Goal: Task Accomplishment & Management: Use online tool/utility

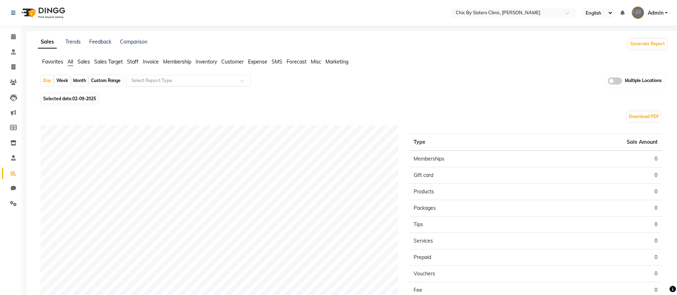
click at [167, 80] on input "text" at bounding box center [181, 80] width 103 height 7
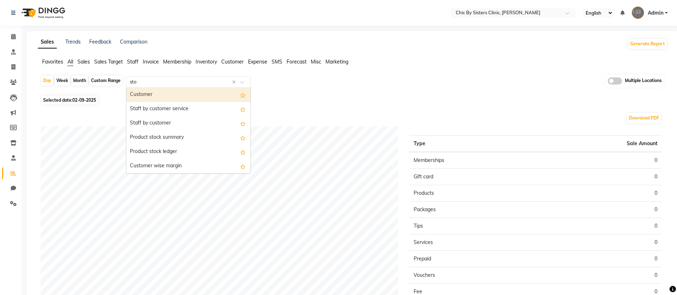
type input "stoc"
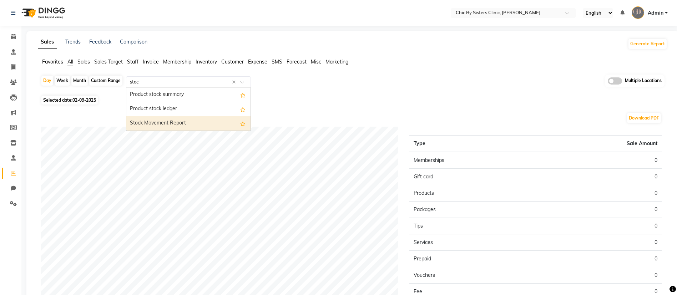
click at [152, 127] on div "Stock Movement Report" at bounding box center [188, 123] width 124 height 14
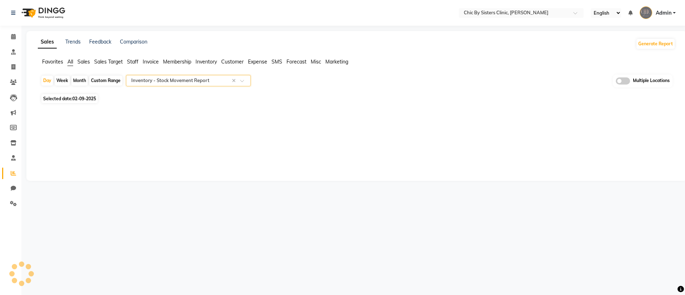
select select "full_report"
select select "csv"
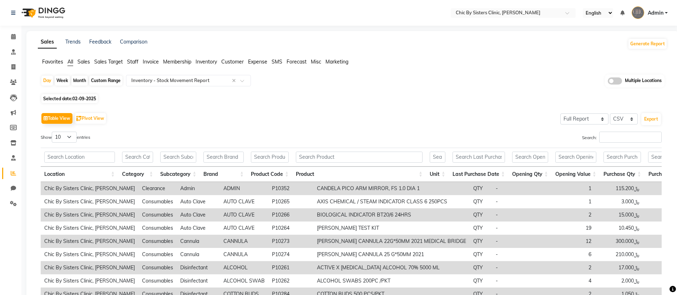
click at [79, 80] on div "Month" at bounding box center [79, 81] width 16 height 10
select select "9"
select select "2025"
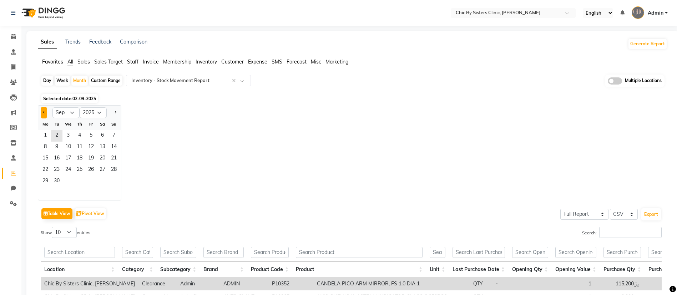
click at [43, 110] on button "Previous month" at bounding box center [44, 112] width 6 height 11
select select "8"
drag, startPoint x: 98, startPoint y: 138, endPoint x: 104, endPoint y: 137, distance: 5.8
click at [104, 137] on span "2" at bounding box center [102, 135] width 11 height 11
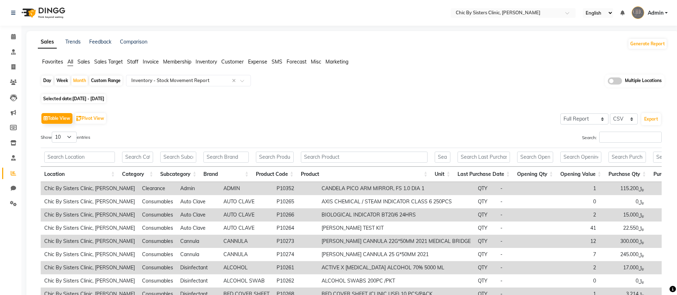
click at [617, 80] on span at bounding box center [614, 80] width 14 height 7
click at [607, 82] on input "checkbox" at bounding box center [607, 82] width 0 height 0
click at [342, 77] on span "Chic By Sisters Clinic, Al Sarooj x" at bounding box center [332, 81] width 145 height 12
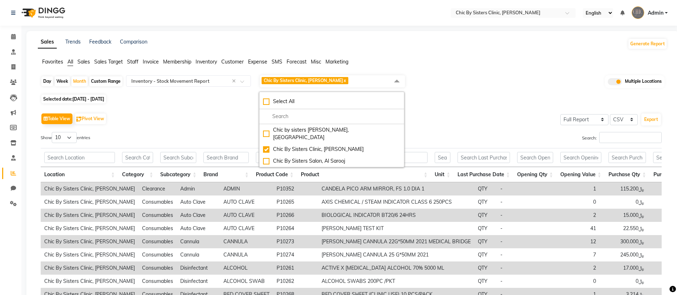
click at [587, 84] on div "Day Week Month Custom Range Select Report Type × Inventory - Stock Movement Rep…" at bounding box center [352, 84] width 623 height 18
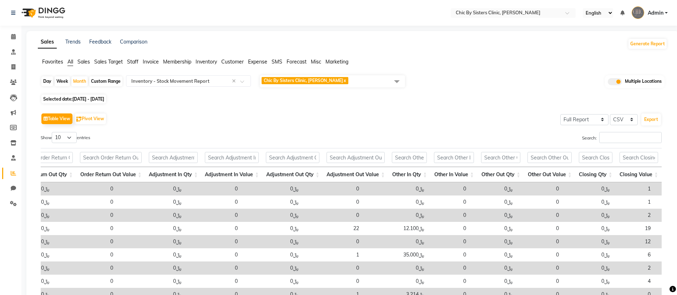
click at [346, 76] on span "Chic By Sisters Clinic, Al Sarooj x" at bounding box center [332, 81] width 145 height 12
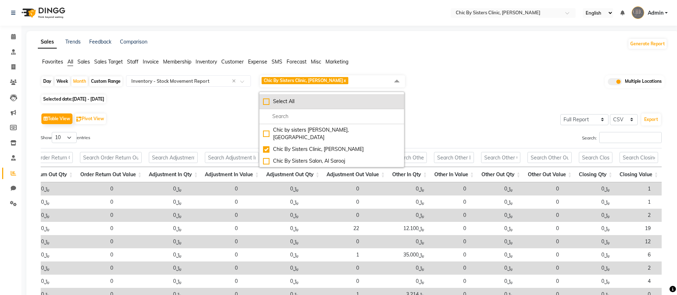
click at [280, 101] on div "Select All" at bounding box center [331, 101] width 137 height 7
checkbox input "true"
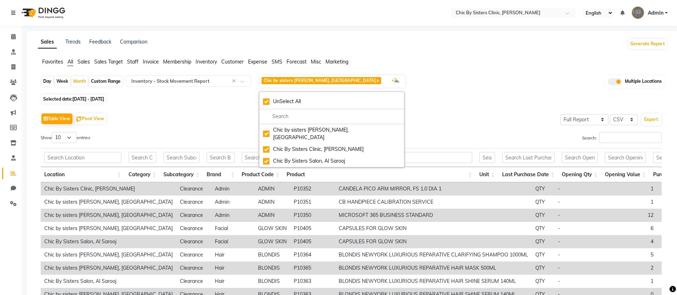
click at [497, 82] on div "Day Week Month Custom Range Select Report Type × Inventory - Stock Movement Rep…" at bounding box center [352, 84] width 623 height 18
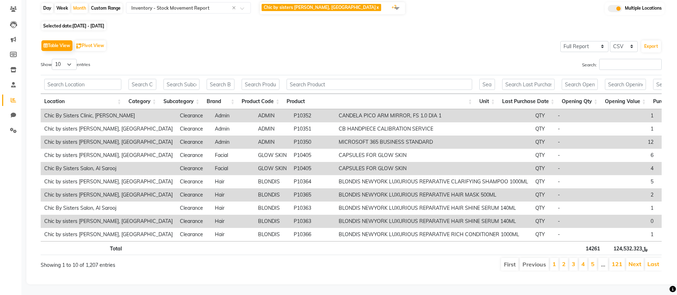
click at [95, 15] on div "Day Week Month Custom Range Select Report Type × Inventory - Stock Movement Rep…" at bounding box center [352, 139] width 629 height 276
click at [98, 23] on span "[DATE] - [DATE]" at bounding box center [88, 25] width 32 height 5
select select "8"
select select "2025"
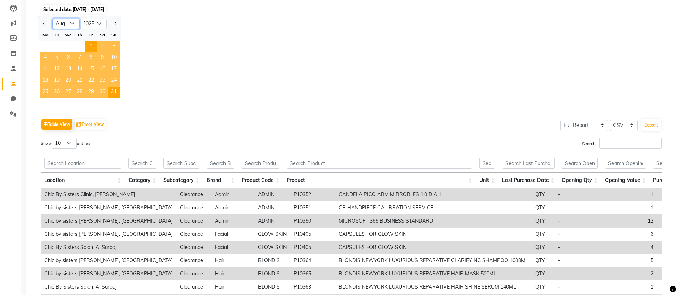
click at [73, 24] on select "Jan Feb Mar Apr May Jun [DATE] Aug Sep Oct Nov Dec" at bounding box center [65, 24] width 27 height 11
select select "7"
click at [52, 19] on select "Jan Feb Mar Apr May Jun [DATE] Aug Sep Oct Nov Dec" at bounding box center [65, 24] width 27 height 11
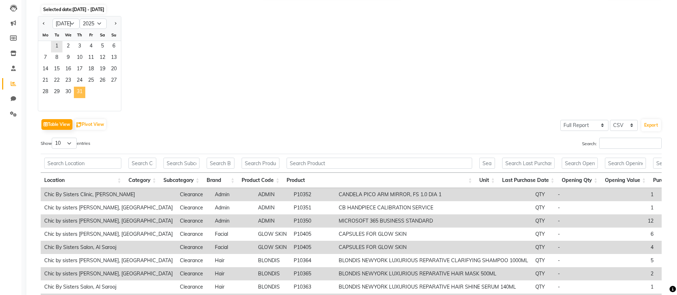
click at [77, 95] on span "31" at bounding box center [79, 92] width 11 height 11
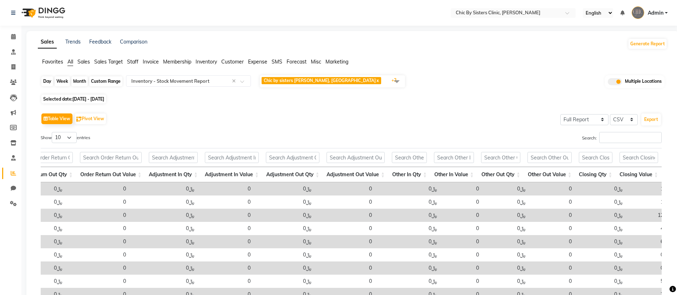
click at [79, 79] on div "Month" at bounding box center [79, 81] width 16 height 10
select select "7"
select select "2025"
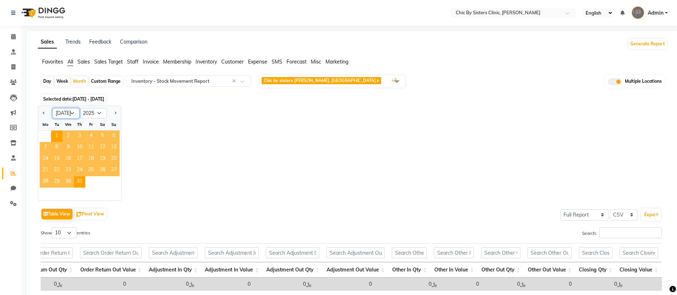
click at [72, 111] on select "Jan Feb Mar Apr May Jun [DATE] Aug Sep Oct Nov Dec" at bounding box center [65, 113] width 27 height 11
select select "8"
click at [52, 108] on select "Jan Feb Mar Apr May Jun [DATE] Aug Sep Oct Nov Dec" at bounding box center [65, 113] width 27 height 11
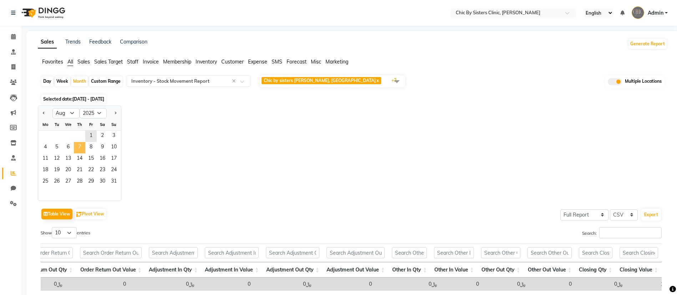
click at [81, 152] on span "7" at bounding box center [79, 147] width 11 height 11
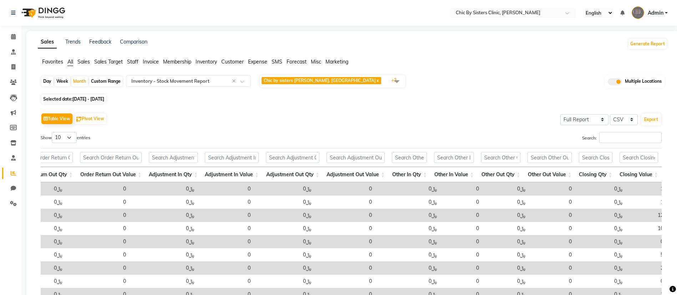
click at [91, 97] on span "[DATE] - [DATE]" at bounding box center [88, 98] width 32 height 5
select select "8"
select select "2025"
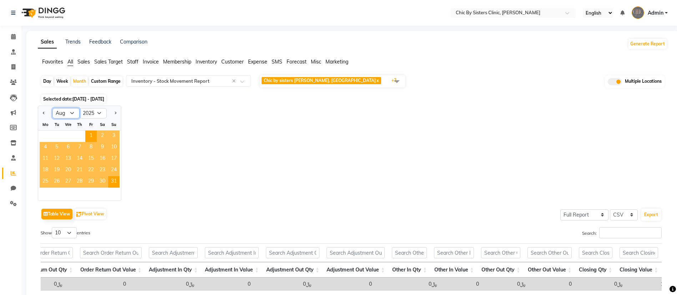
click at [71, 113] on select "Jan Feb Mar Apr May Jun [DATE] Aug Sep Oct Nov Dec" at bounding box center [65, 113] width 27 height 11
select select "9"
click at [52, 108] on select "Jan Feb Mar Apr May Jun [DATE] Aug Sep Oct Nov Dec" at bounding box center [65, 113] width 27 height 11
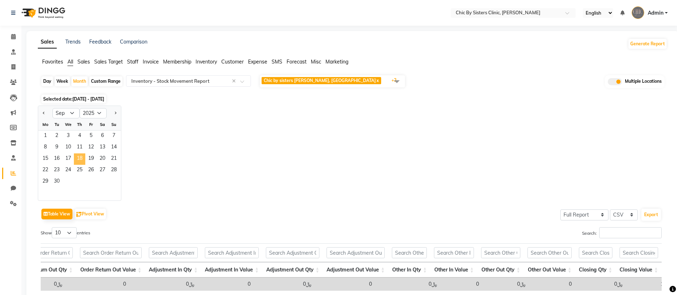
click at [75, 154] on span "18" at bounding box center [79, 158] width 11 height 11
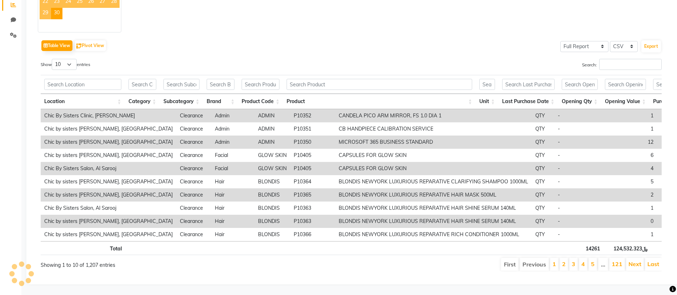
drag, startPoint x: 683, startPoint y: 102, endPoint x: 678, endPoint y: 225, distance: 123.2
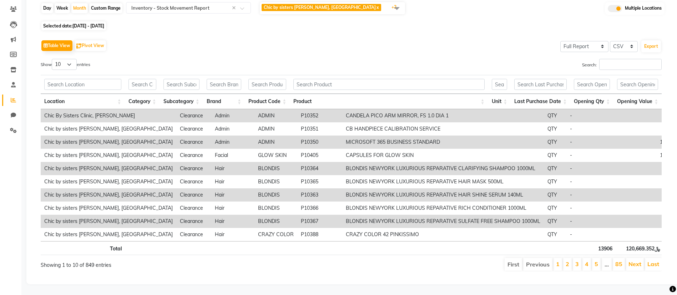
click at [187, 38] on div "Table View Pivot View Select Full Report Filtered Report Select CSV PDF Export" at bounding box center [351, 45] width 621 height 15
